Goal: Find specific page/section: Find specific page/section

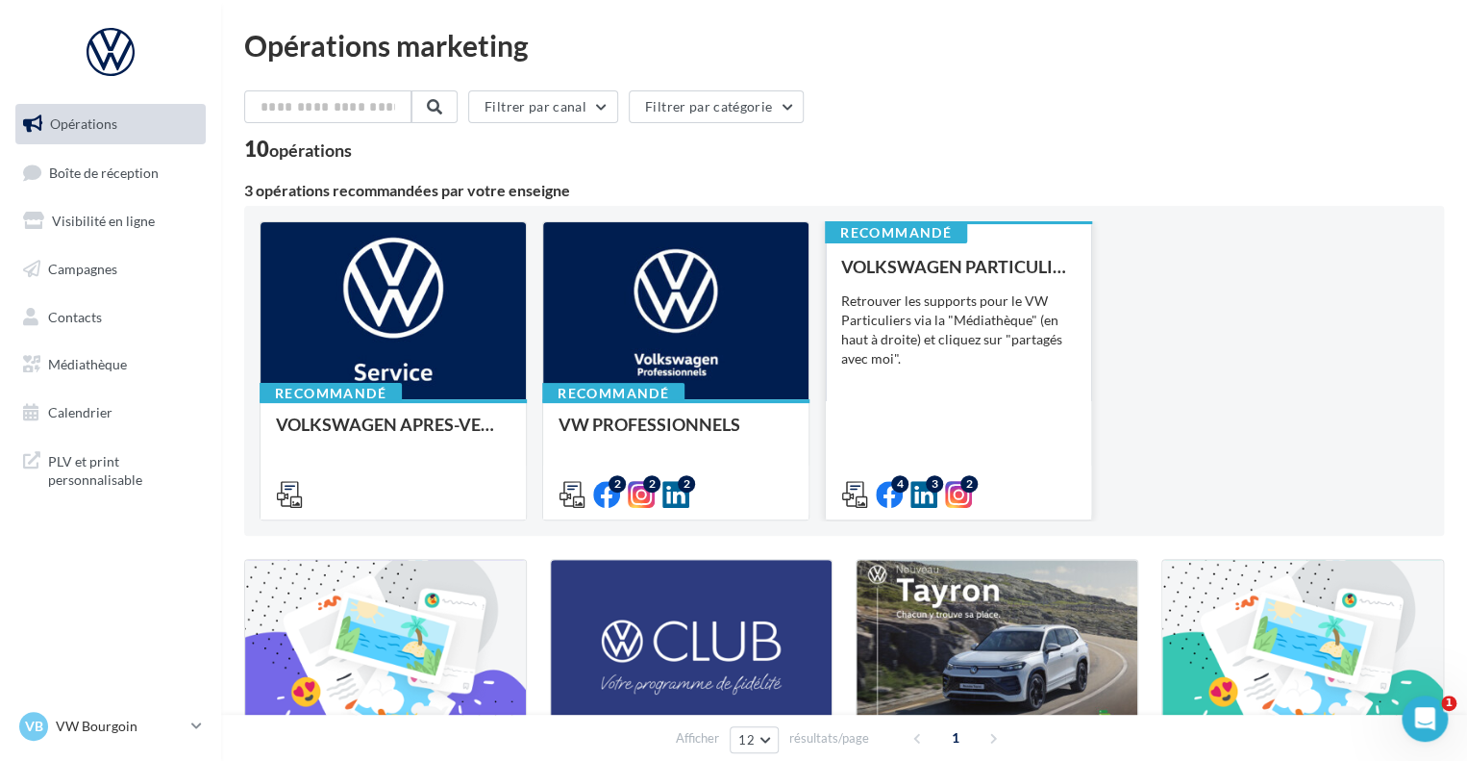
click at [977, 294] on div "Retrouver les supports pour le VW Particuliers via la "Médiathèque" (en haut à …" at bounding box center [958, 329] width 235 height 77
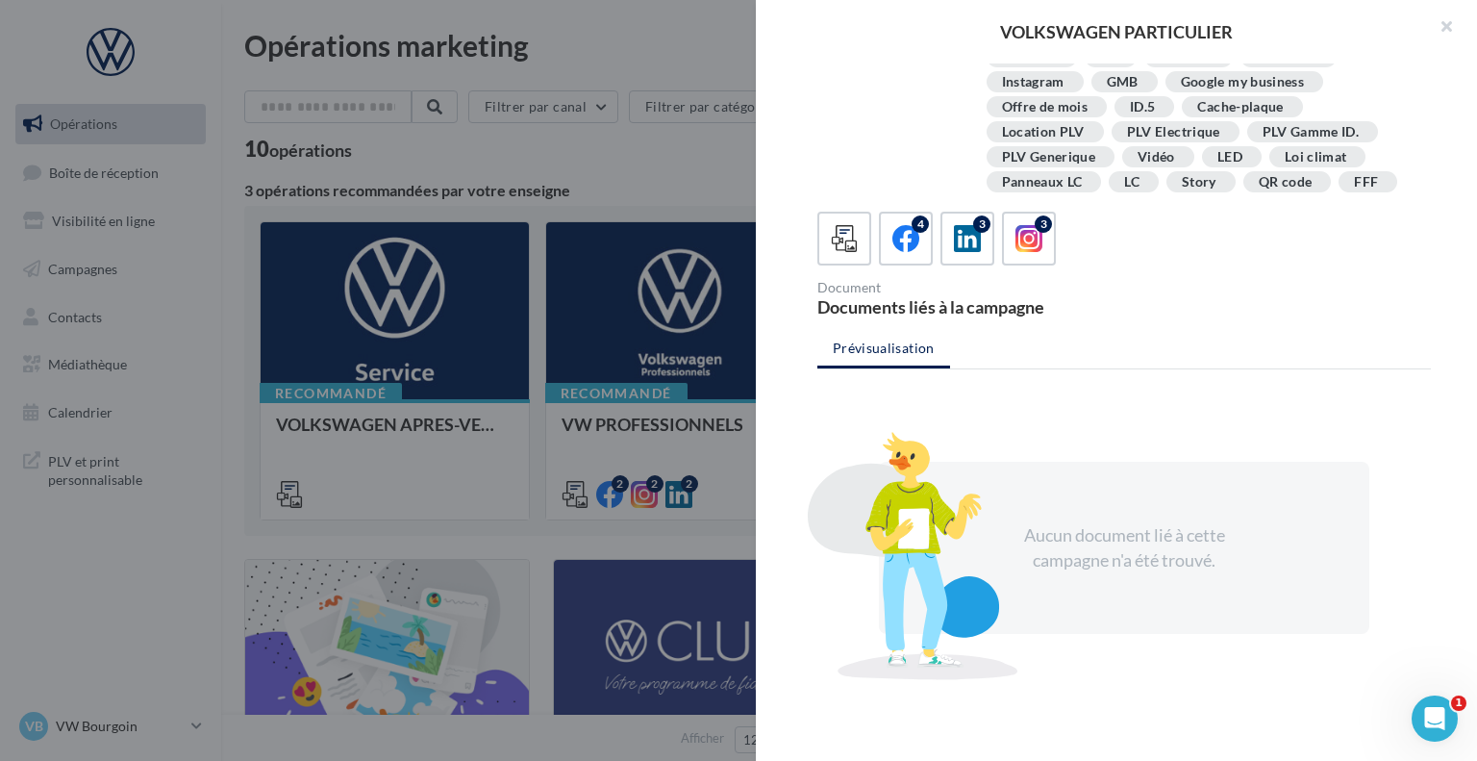
scroll to position [348, 0]
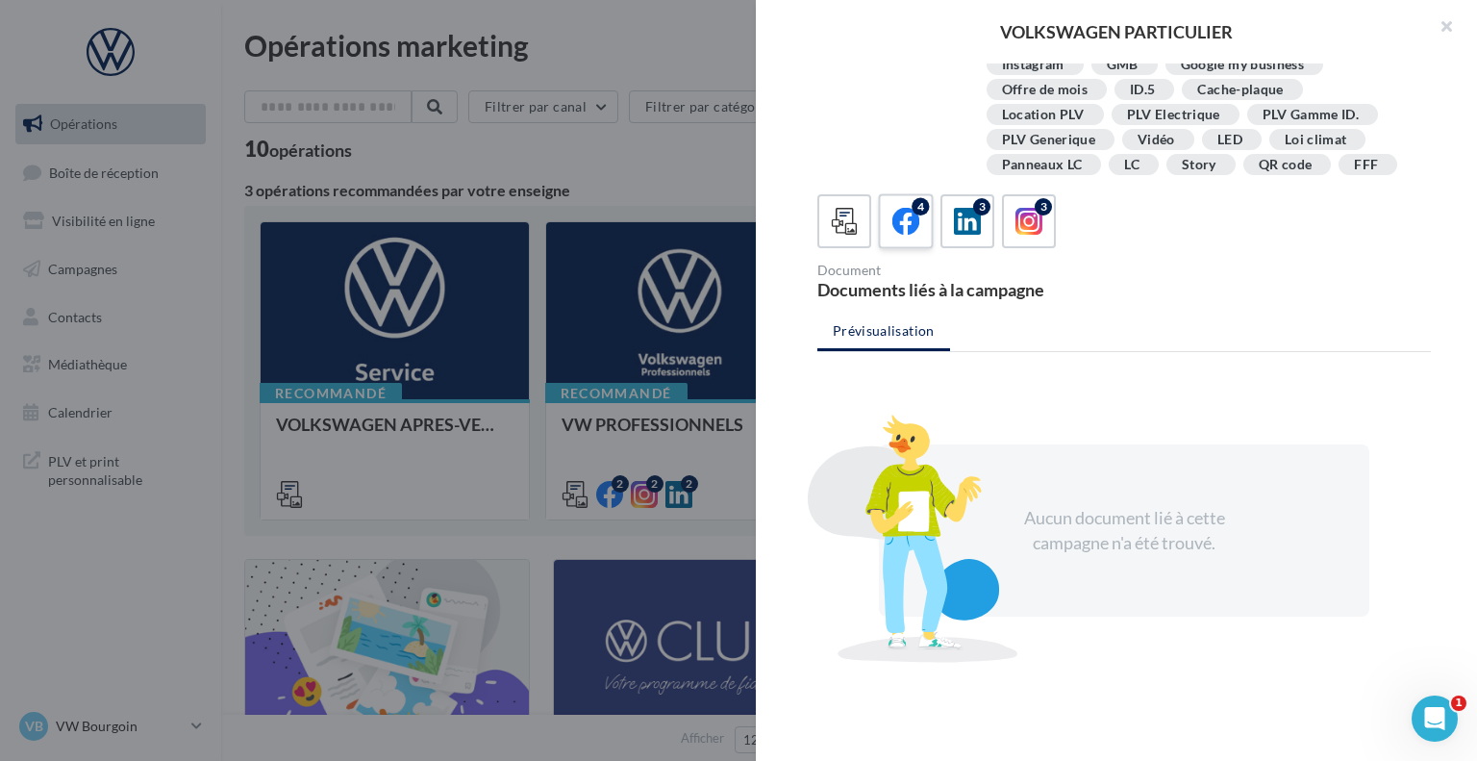
click at [915, 220] on icon at bounding box center [906, 222] width 28 height 28
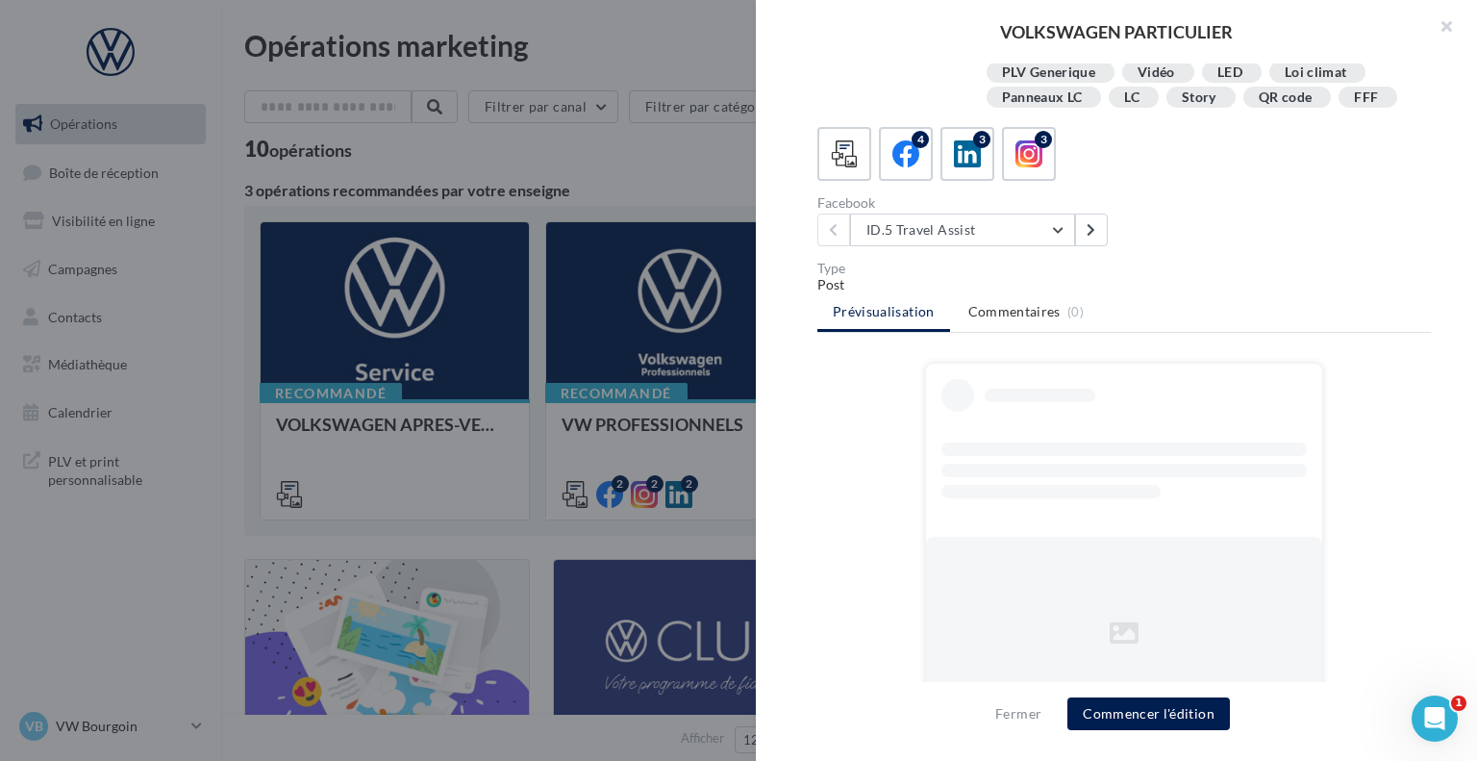
scroll to position [458, 0]
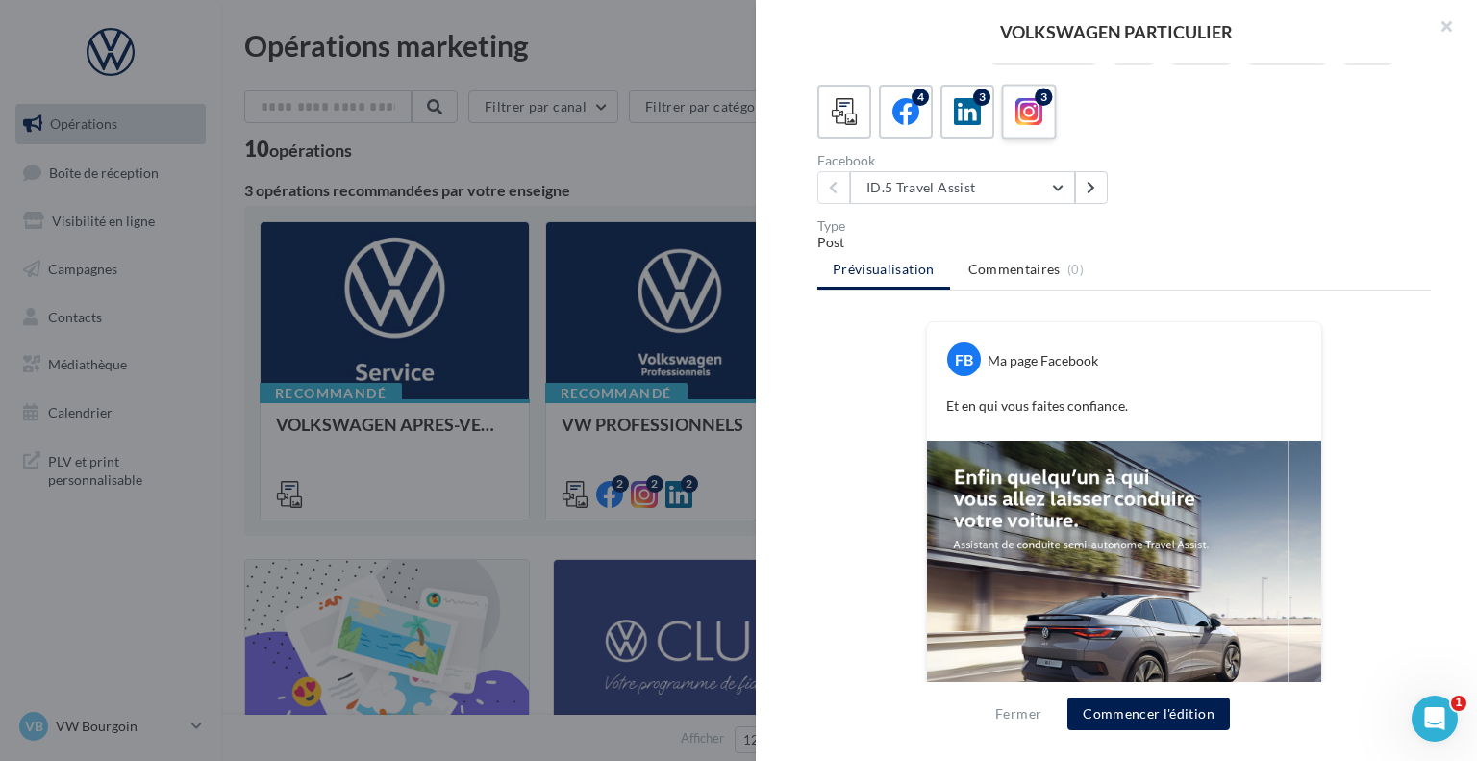
click at [1016, 109] on icon at bounding box center [1030, 112] width 28 height 28
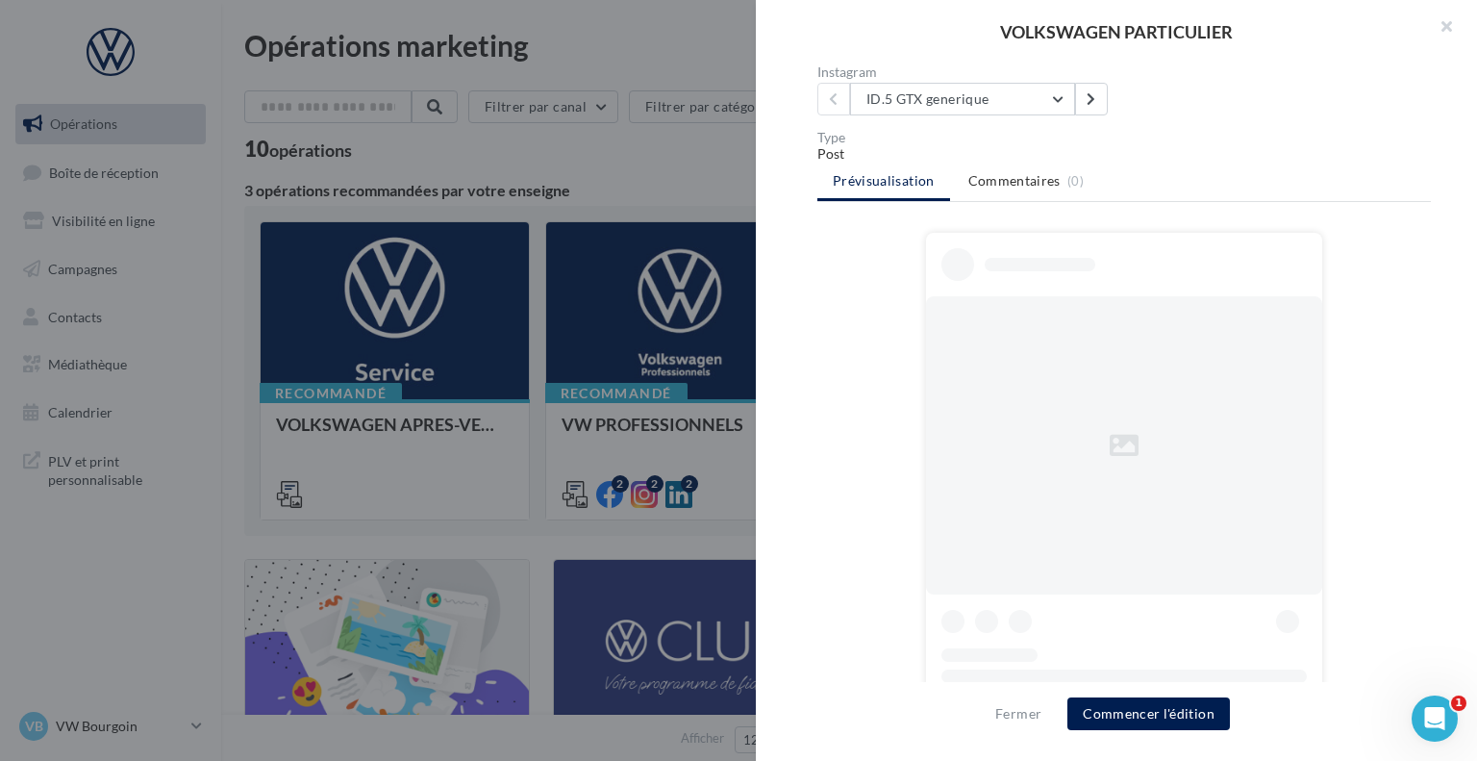
scroll to position [662, 0]
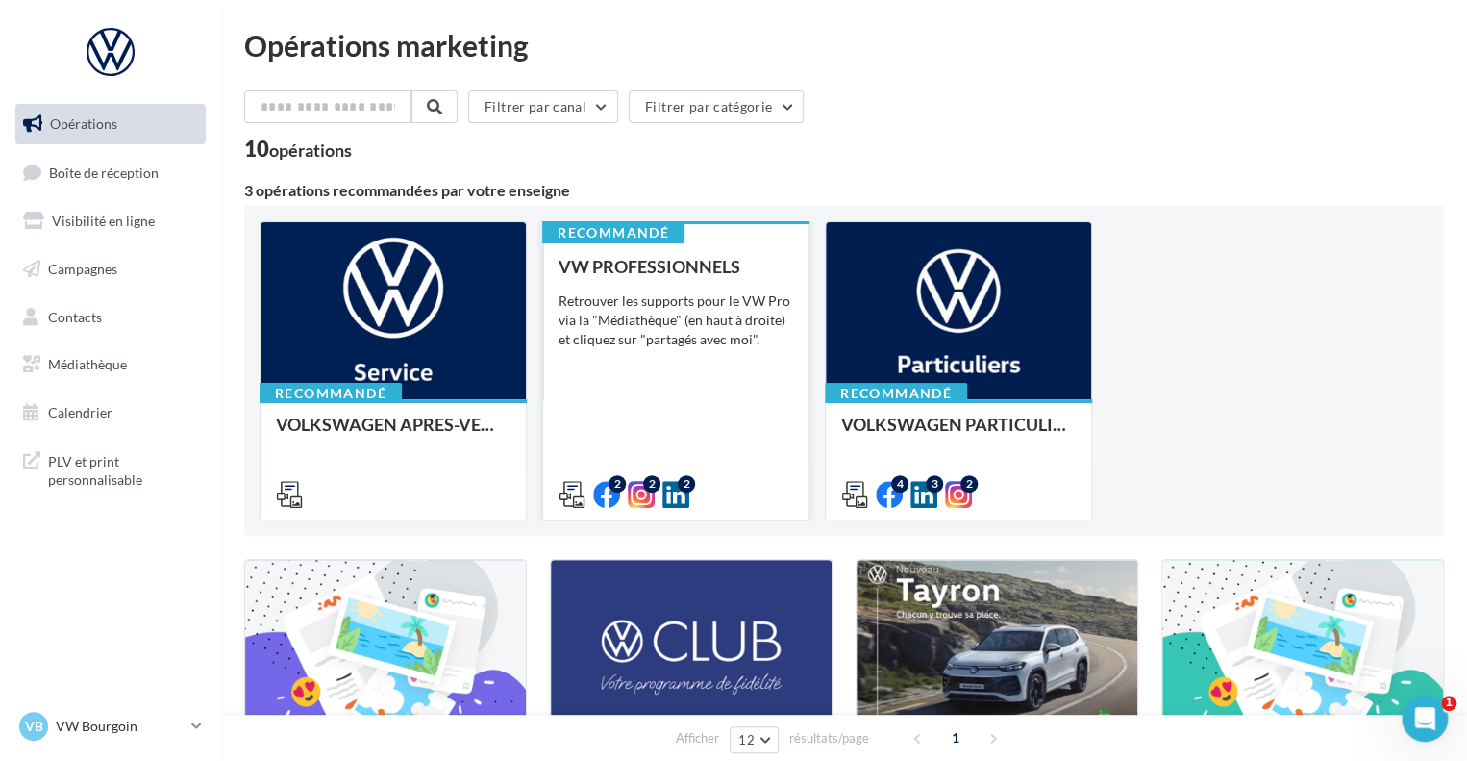
click at [705, 343] on div "Retrouver les supports pour le VW Pro via la "Médiathèque" (en haut à droite) e…" at bounding box center [676, 320] width 235 height 58
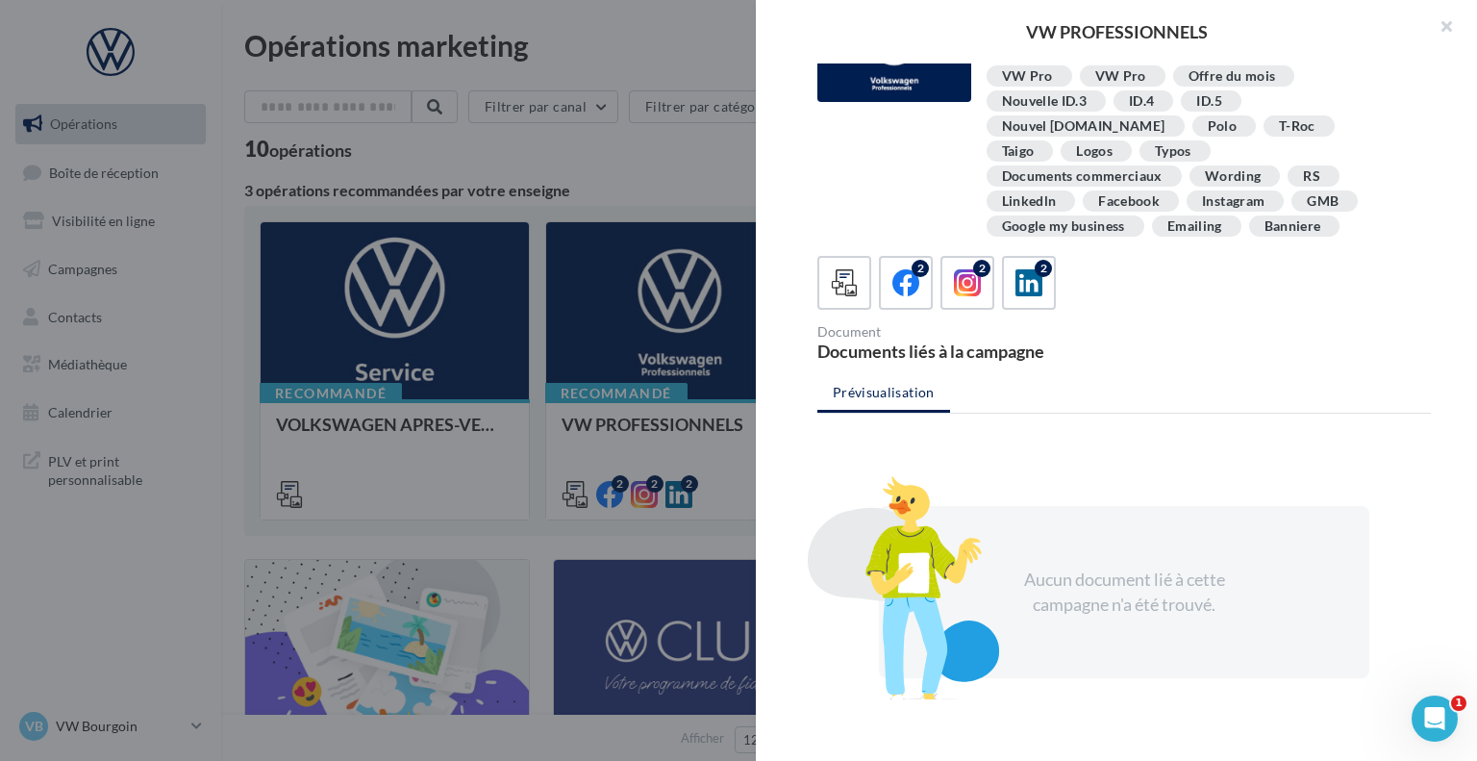
scroll to position [96, 0]
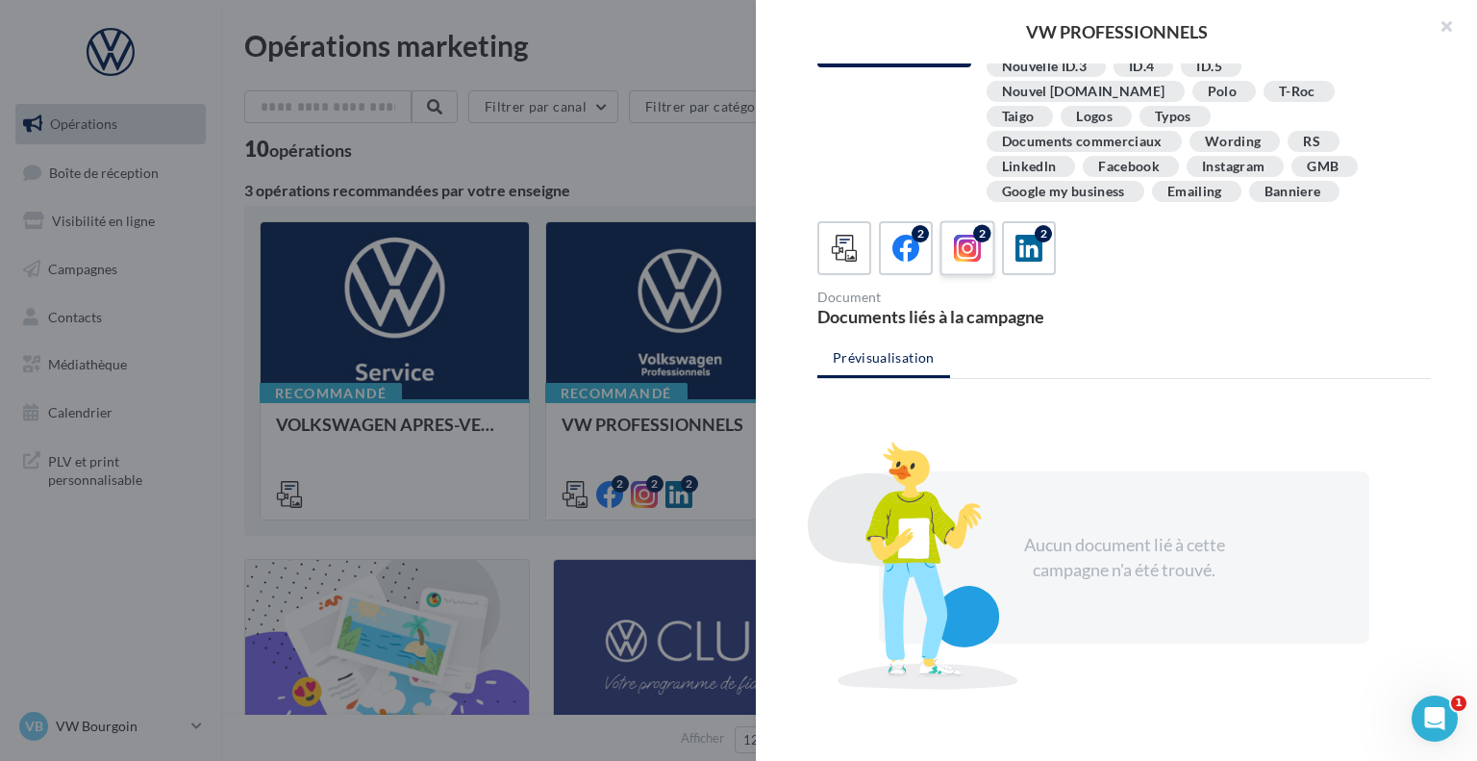
click at [950, 231] on div "2" at bounding box center [968, 249] width 36 height 36
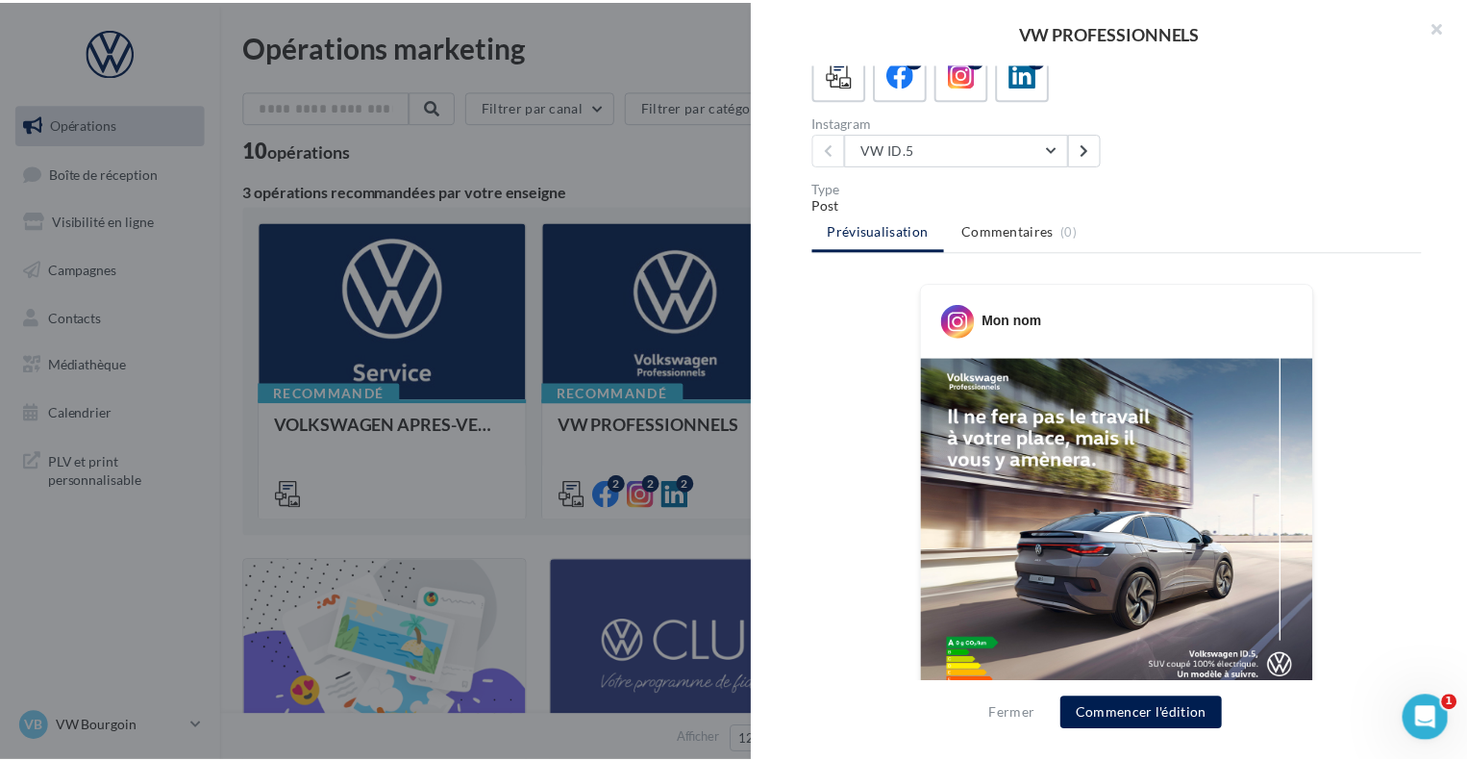
scroll to position [315, 0]
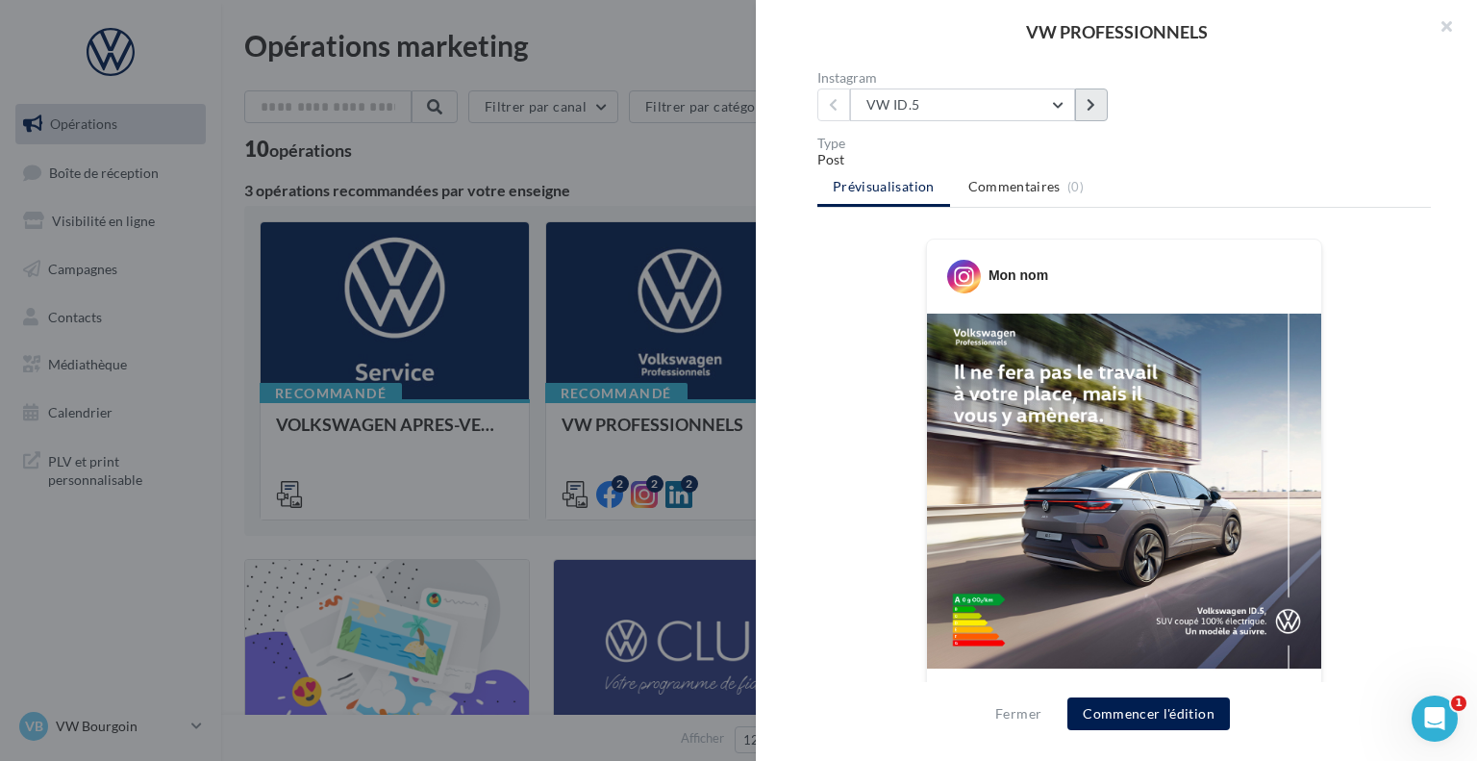
click at [1093, 88] on button at bounding box center [1091, 104] width 33 height 33
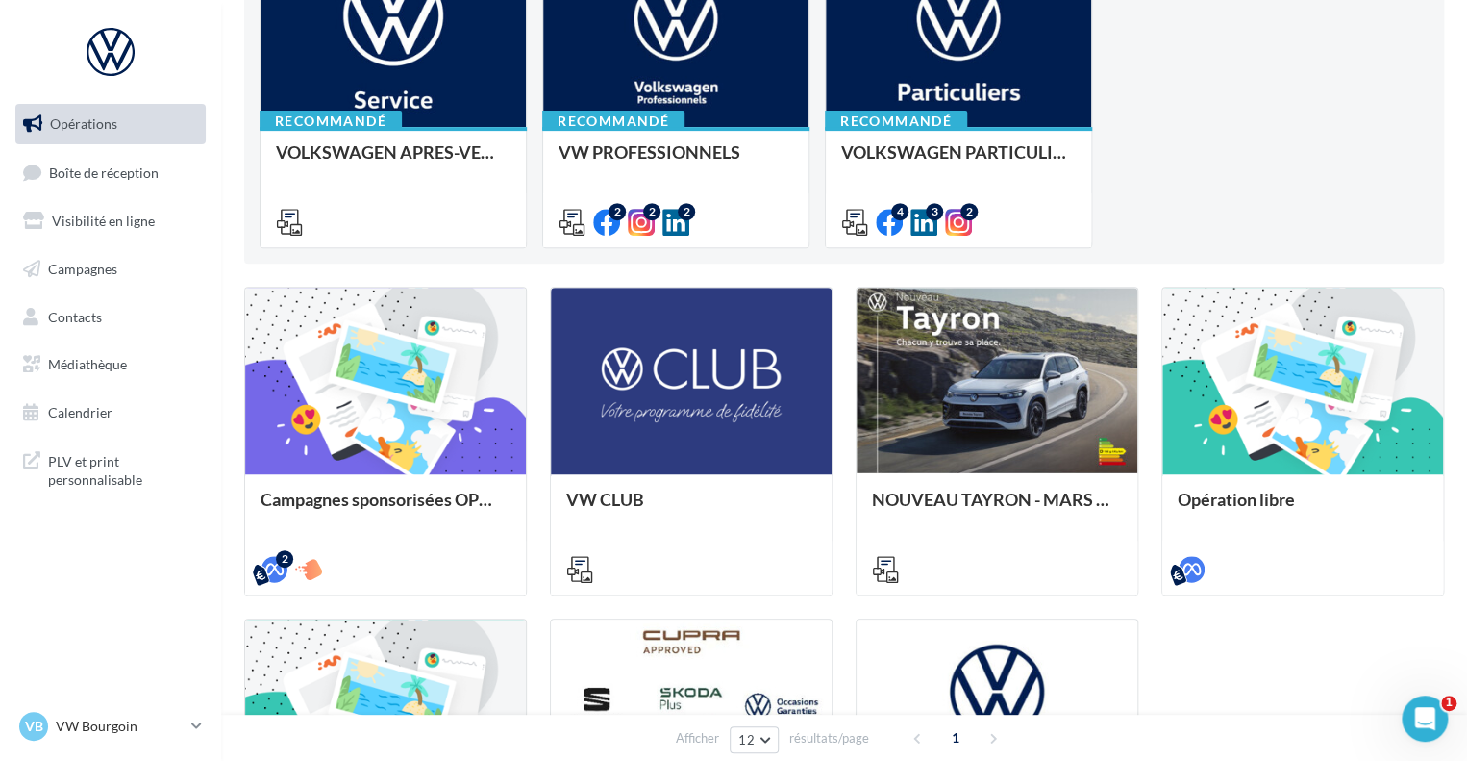
scroll to position [213, 0]
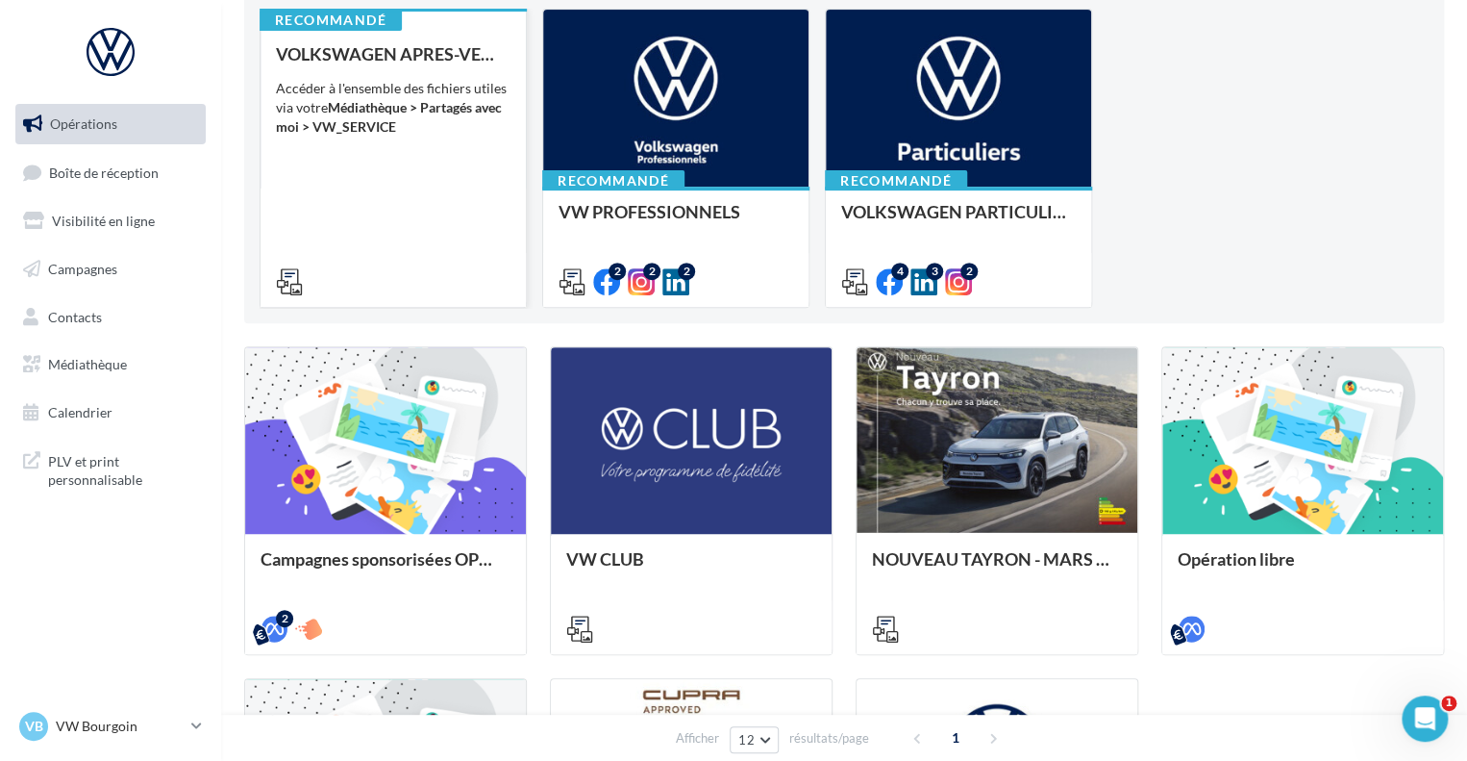
click at [429, 192] on div "VOLKSWAGEN APRES-VENTE Accéder à l'ensemble des fichiers utiles via votre Média…" at bounding box center [393, 166] width 235 height 245
